Goal: Information Seeking & Learning: Learn about a topic

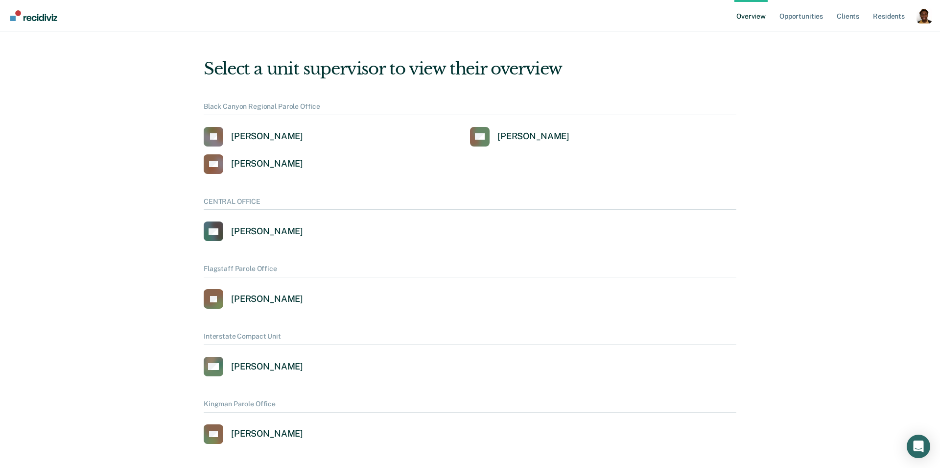
click at [926, 19] on div "Profile dropdown button" at bounding box center [925, 16] width 16 height 16
click at [871, 41] on link "Profile" at bounding box center [885, 39] width 79 height 8
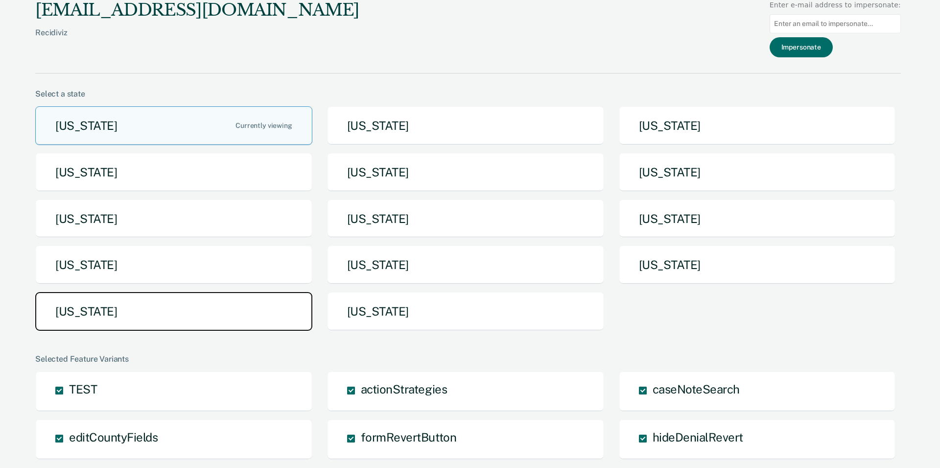
click at [180, 308] on button "[US_STATE]" at bounding box center [173, 311] width 277 height 39
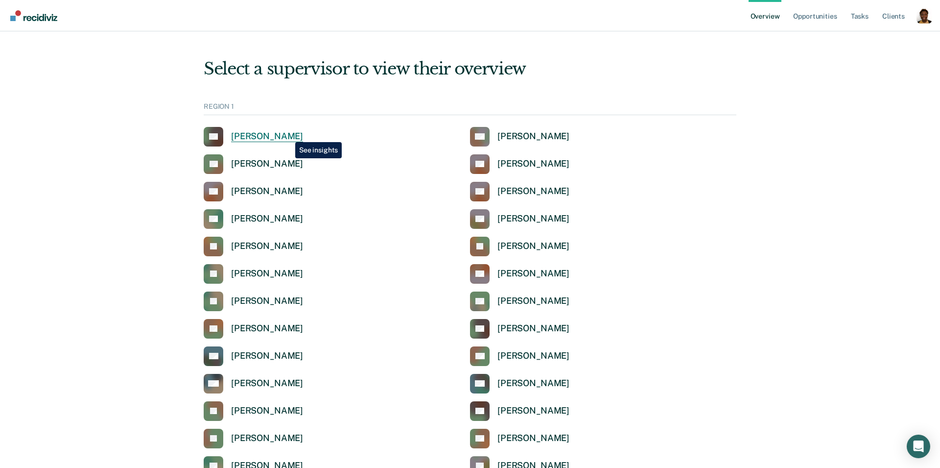
click at [288, 135] on div "[PERSON_NAME]" at bounding box center [267, 136] width 72 height 11
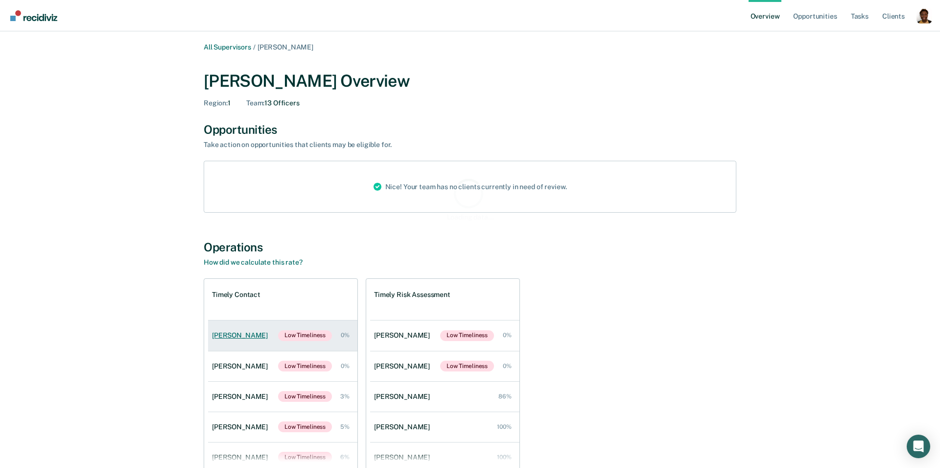
click at [235, 358] on link "[PERSON_NAME] Low Timeliness 0%" at bounding box center [282, 366] width 149 height 30
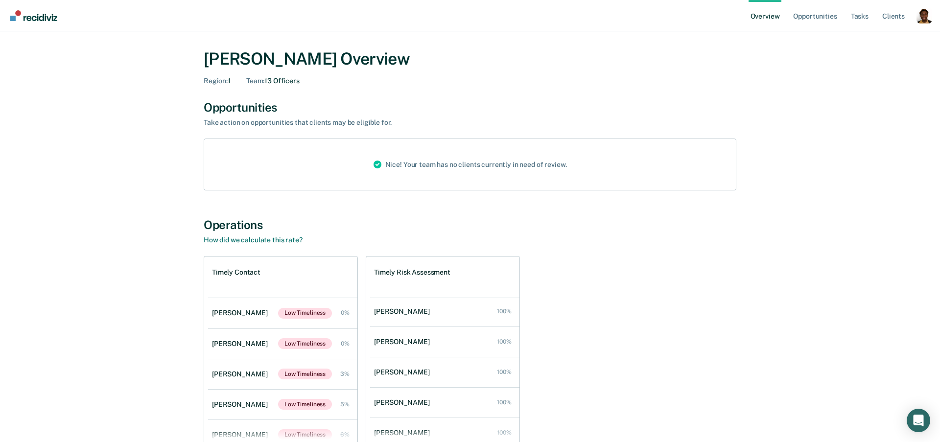
scroll to position [43, 0]
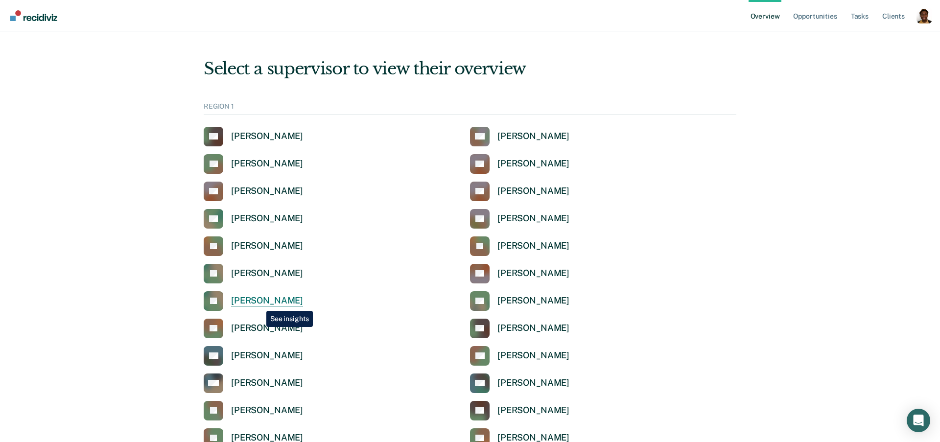
click at [259, 304] on div "[PERSON_NAME]" at bounding box center [267, 300] width 72 height 11
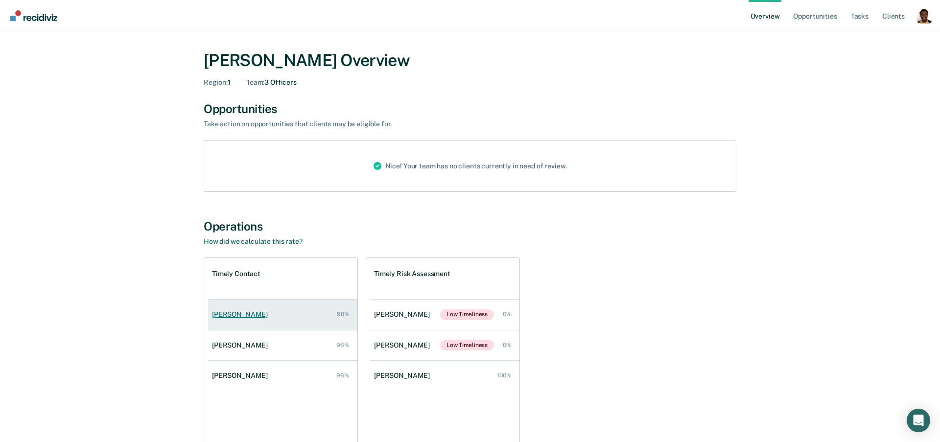
scroll to position [25, 0]
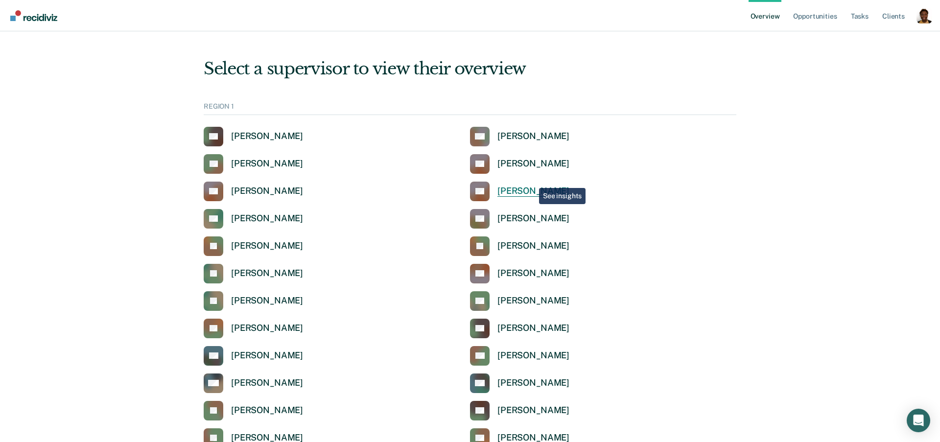
click at [522, 187] on div "[PERSON_NAME]" at bounding box center [533, 191] width 72 height 11
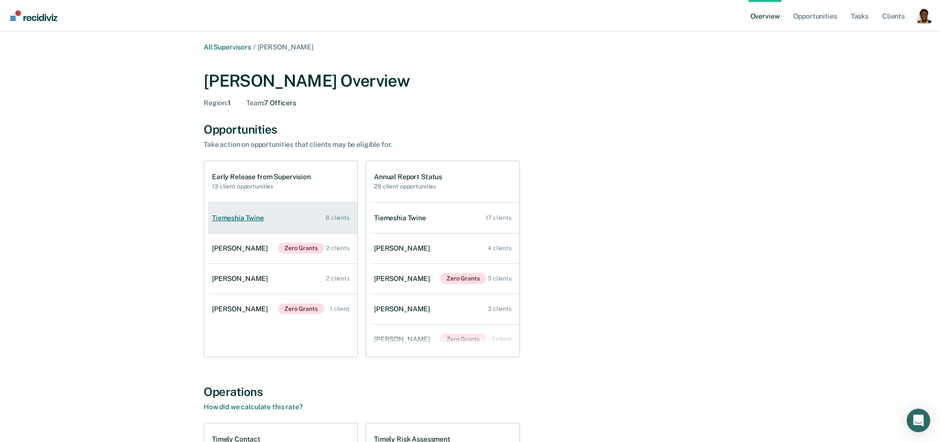
click at [241, 214] on div "Tiemeshia Twine" at bounding box center [240, 218] width 56 height 8
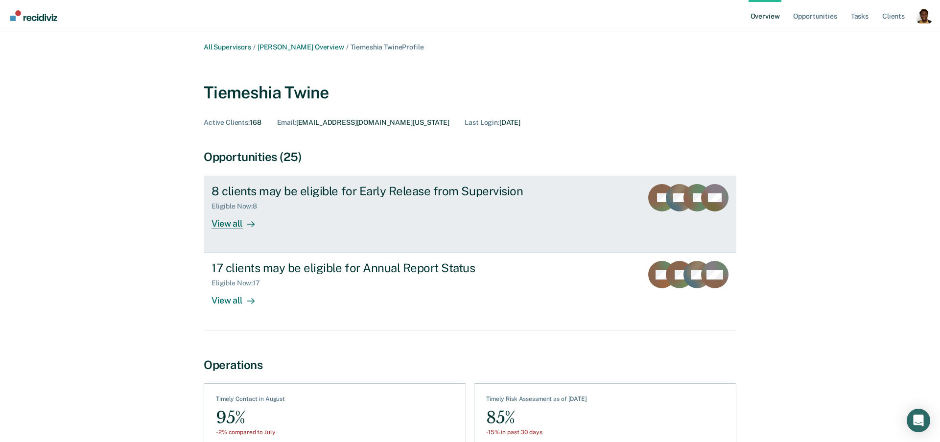
click at [247, 222] on icon at bounding box center [251, 224] width 8 height 8
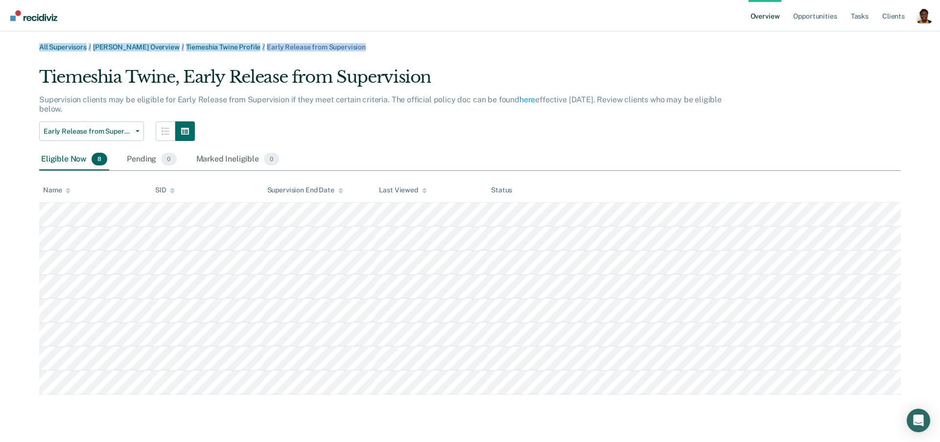
drag, startPoint x: 369, startPoint y: 49, endPoint x: 33, endPoint y: 50, distance: 335.9
click at [33, 50] on div "All Supervisors / [PERSON_NAME] Overview / Tiemeshia Twine Profile / Early Rele…" at bounding box center [470, 219] width 917 height 352
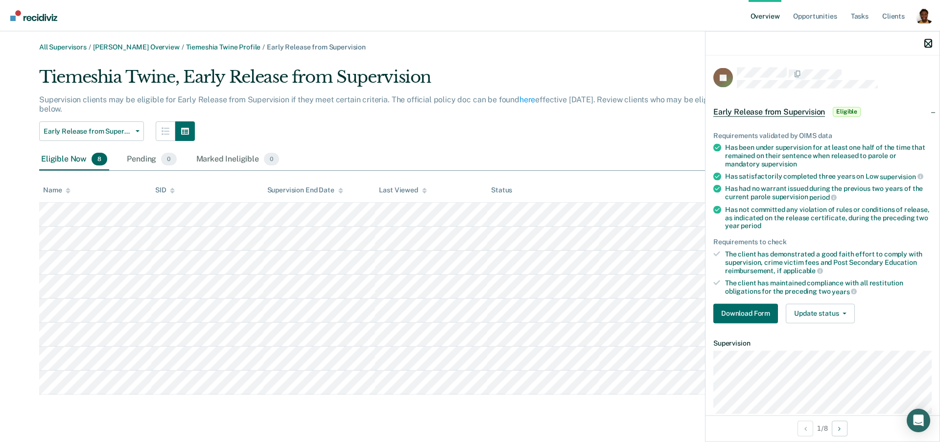
click at [926, 46] on icon "button" at bounding box center [928, 43] width 7 height 7
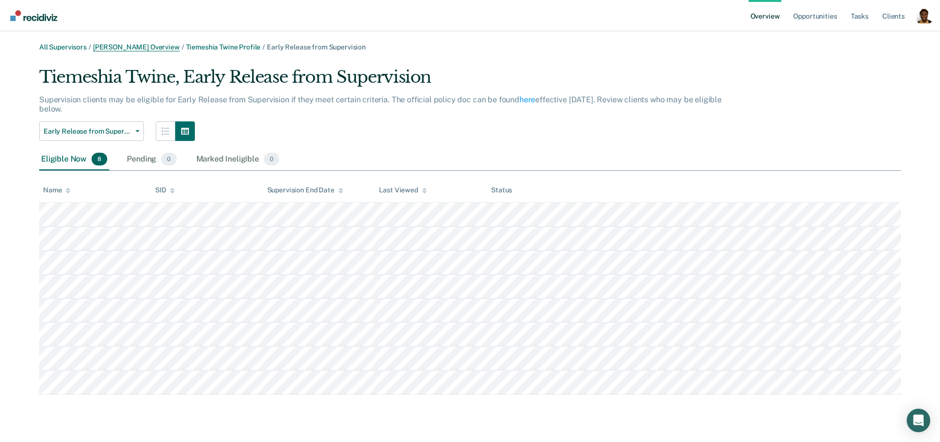
click at [104, 48] on link "[PERSON_NAME] Overview" at bounding box center [136, 47] width 87 height 8
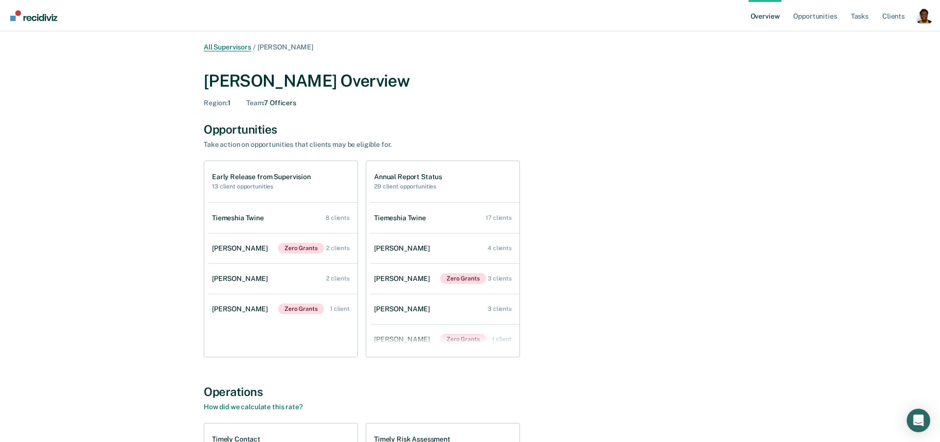
click at [244, 50] on link "All Supervisors" at bounding box center [227, 47] width 47 height 8
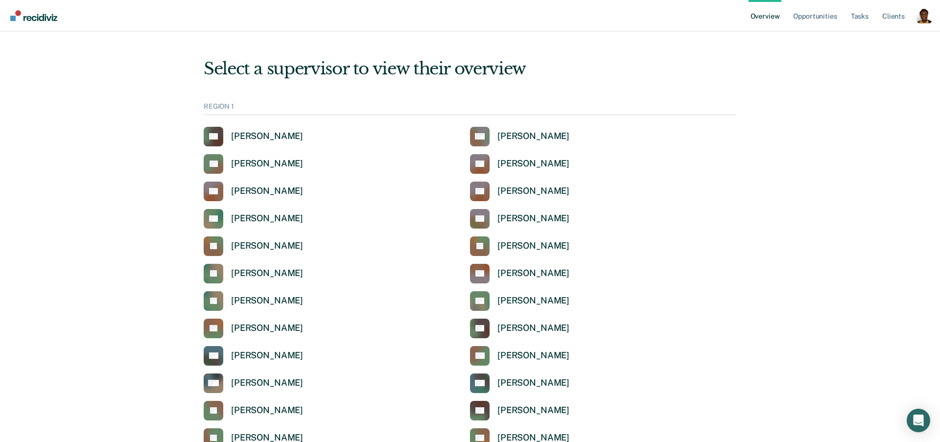
click at [255, 106] on div "REGION 1" at bounding box center [470, 108] width 533 height 13
